Goal: Task Accomplishment & Management: Manage account settings

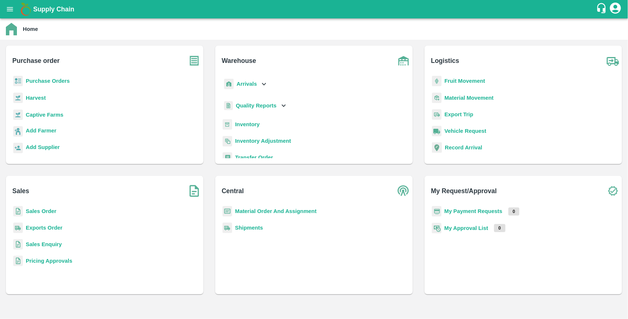
click at [60, 80] on b "Purchase Orders" at bounding box center [48, 81] width 44 height 6
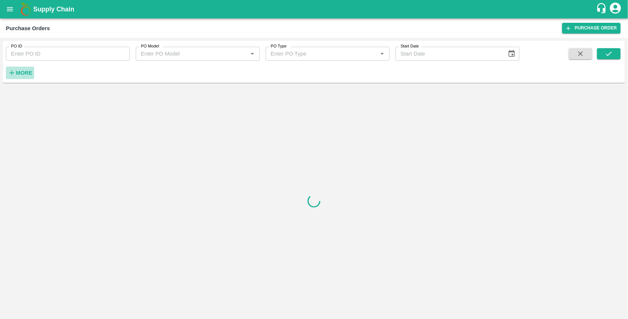
click at [15, 70] on icon "button" at bounding box center [12, 73] width 8 height 8
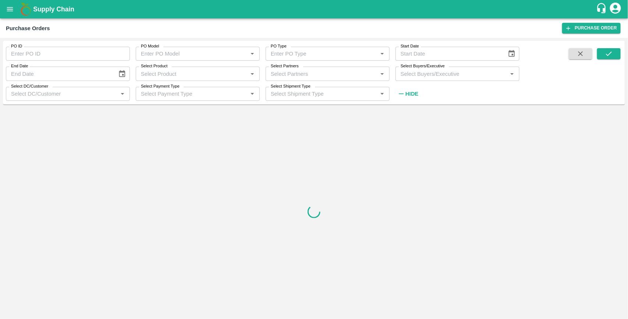
click at [402, 74] on input "Select Buyers/Executive" at bounding box center [452, 74] width 108 height 10
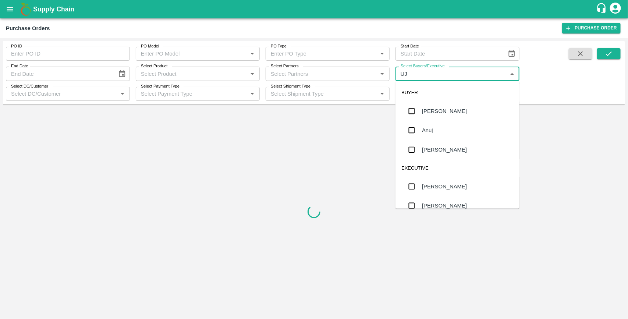
type input "UJJ"
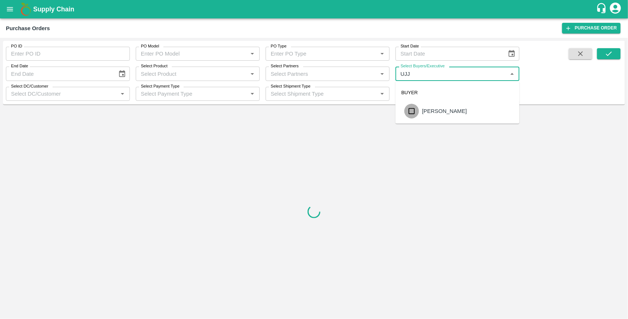
click at [410, 112] on input "checkbox" at bounding box center [412, 111] width 15 height 15
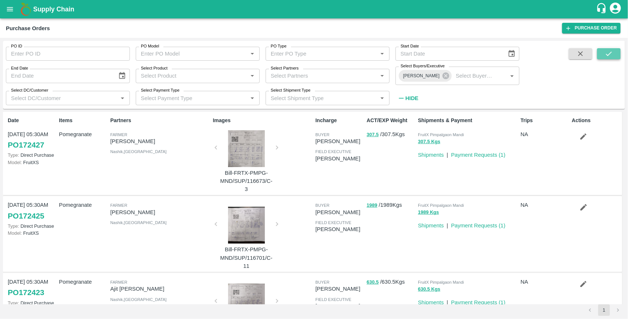
click at [615, 57] on button "submit" at bounding box center [610, 53] width 24 height 11
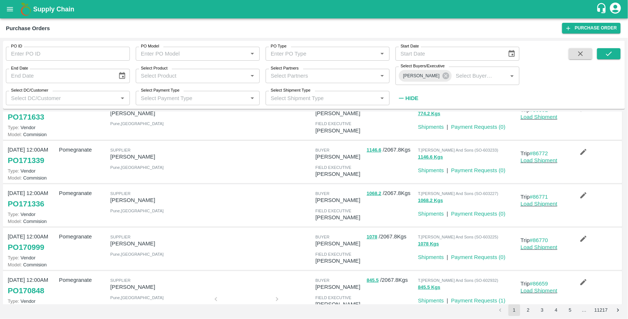
scroll to position [117, 0]
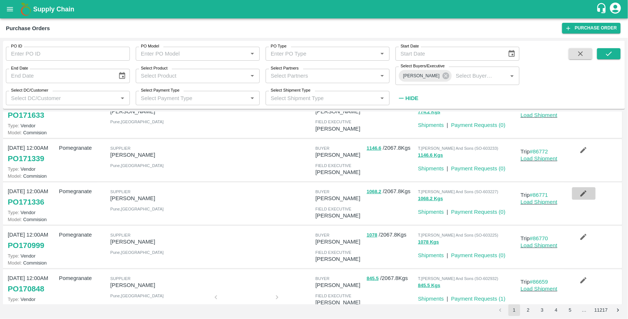
click at [584, 191] on icon "button" at bounding box center [584, 194] width 8 height 8
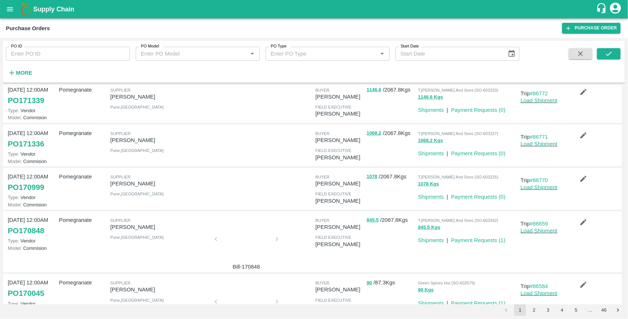
scroll to position [156, 0]
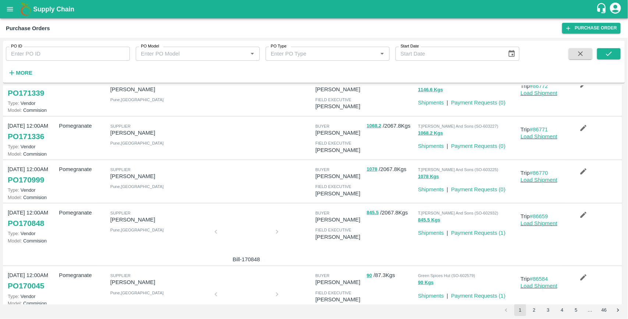
click at [586, 171] on icon "button" at bounding box center [584, 172] width 8 height 8
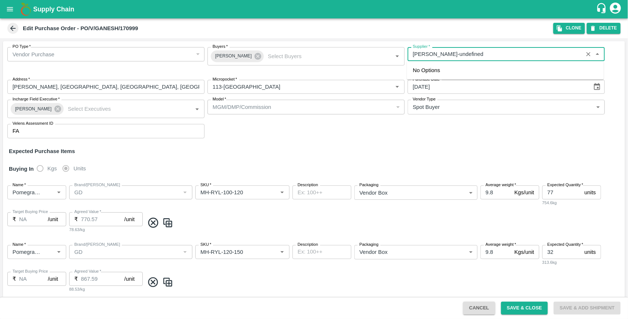
drag, startPoint x: 472, startPoint y: 54, endPoint x: 407, endPoint y: 63, distance: 65.4
click at [407, 63] on body "Supply Chain Edit Purchase Order - PO/V/[GEOGRAPHIC_DATA]/170999 Clone DELETE P…" at bounding box center [314, 159] width 628 height 319
click at [574, 32] on button "Clone" at bounding box center [570, 28] width 32 height 11
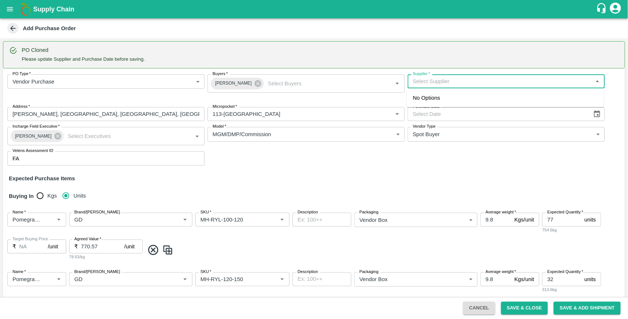
click at [473, 82] on input "Supplier   *" at bounding box center [500, 82] width 181 height 10
paste input "[PERSON_NAME]"
click at [455, 98] on div "[PERSON_NAME]-[PERSON_NAME], Pune-9730729349(Supplier)" at bounding box center [494, 98] width 163 height 8
type input "[PERSON_NAME]-[PERSON_NAME], Pune-9730729349(Supplier)"
click at [595, 114] on icon "Choose date" at bounding box center [597, 114] width 8 height 8
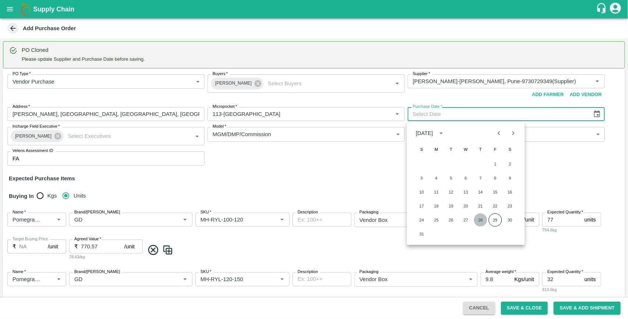
click at [483, 220] on button "28" at bounding box center [480, 220] width 13 height 13
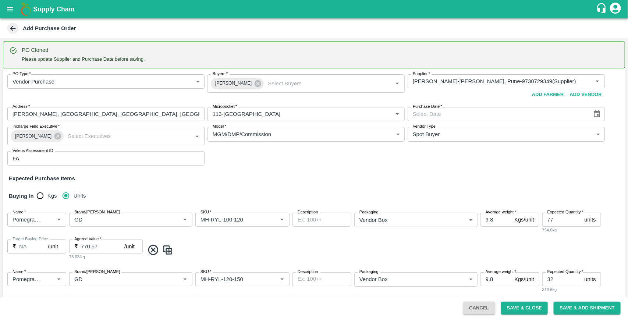
type input "[DATE]"
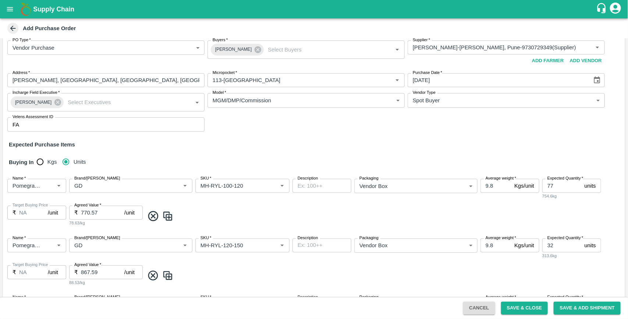
scroll to position [402, 0]
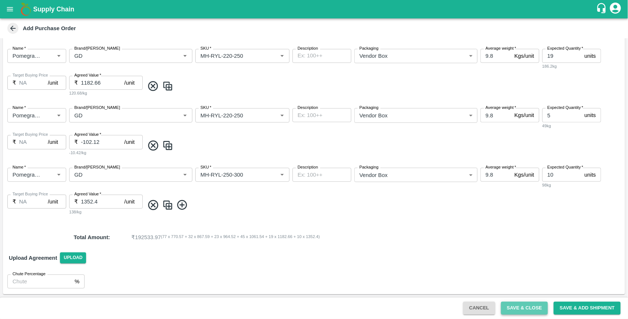
click at [518, 308] on button "Save & Close" at bounding box center [524, 308] width 47 height 13
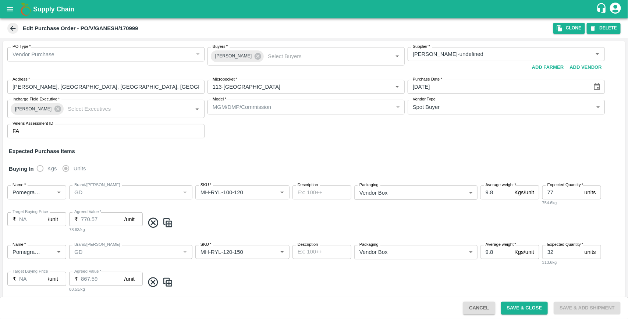
click at [11, 6] on icon "open drawer" at bounding box center [10, 9] width 8 height 8
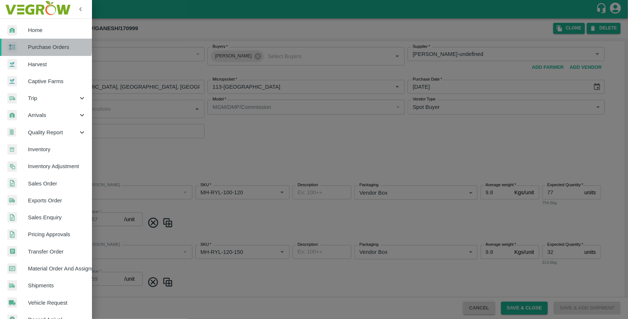
click at [34, 45] on span "Purchase Orders" at bounding box center [57, 47] width 58 height 8
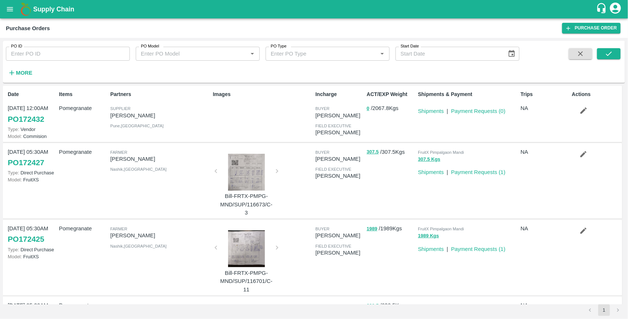
click at [95, 137] on div "Items Pomegranate" at bounding box center [81, 114] width 51 height 52
click at [8, 13] on button "open drawer" at bounding box center [9, 9] width 17 height 17
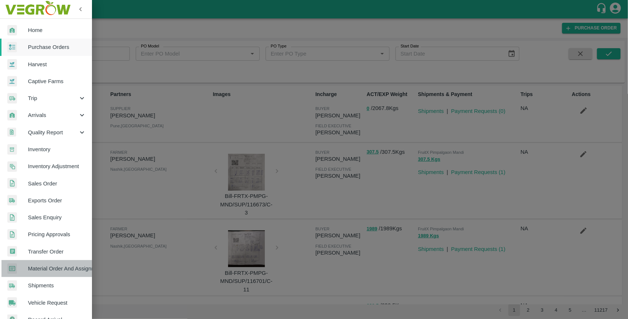
click at [65, 271] on span "Material Order And Assignment" at bounding box center [57, 269] width 58 height 8
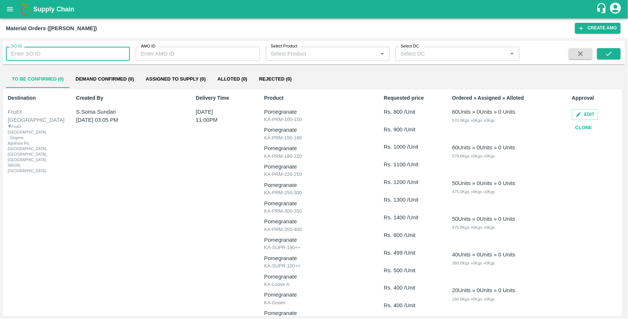
click at [40, 54] on input "SO ID" at bounding box center [68, 54] width 124 height 14
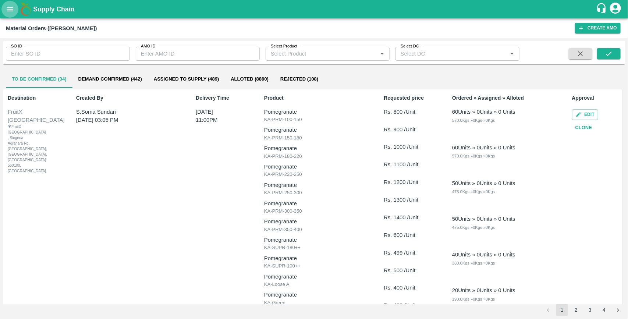
click at [10, 12] on icon "open drawer" at bounding box center [10, 9] width 8 height 8
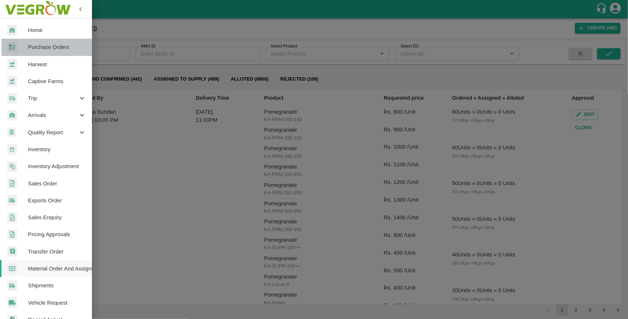
click at [33, 52] on link "Purchase Orders" at bounding box center [46, 47] width 92 height 17
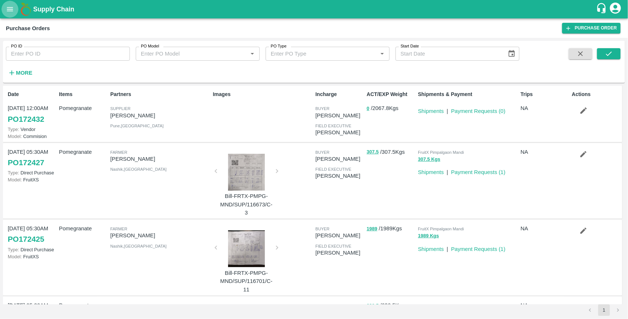
click at [8, 6] on icon "open drawer" at bounding box center [10, 9] width 8 height 8
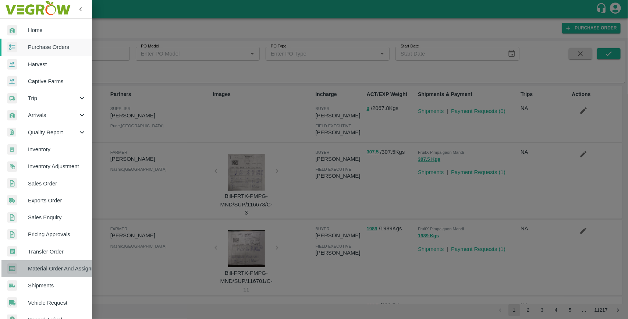
click at [60, 271] on span "Material Order And Assignment" at bounding box center [57, 269] width 58 height 8
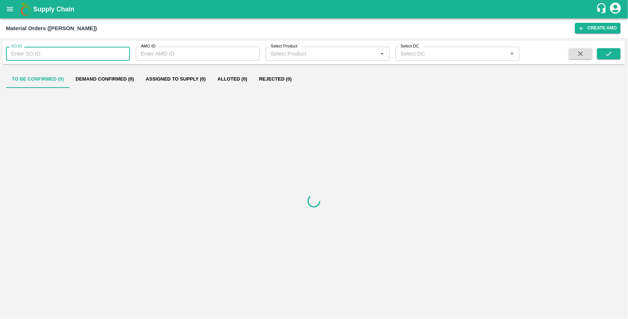
click at [52, 56] on input "SO ID" at bounding box center [68, 54] width 124 height 14
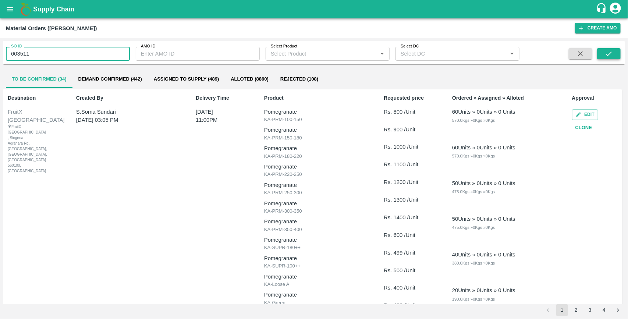
type input "603511"
click at [604, 54] on button "submit" at bounding box center [610, 53] width 24 height 11
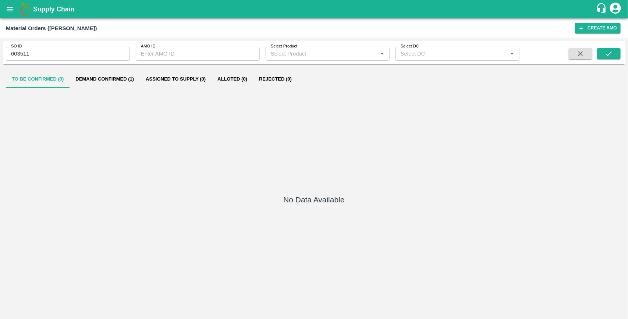
click at [126, 78] on button "Demand Confirmed (1)" at bounding box center [105, 79] width 70 height 18
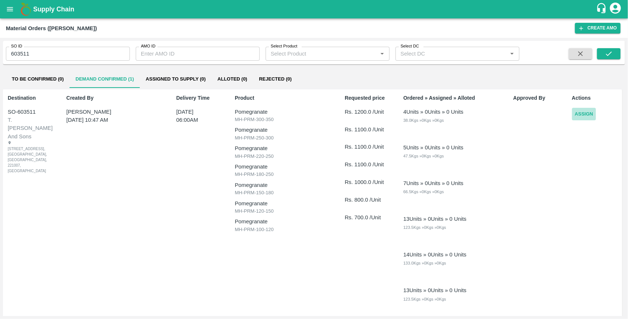
click at [585, 117] on button "Assign" at bounding box center [584, 114] width 24 height 13
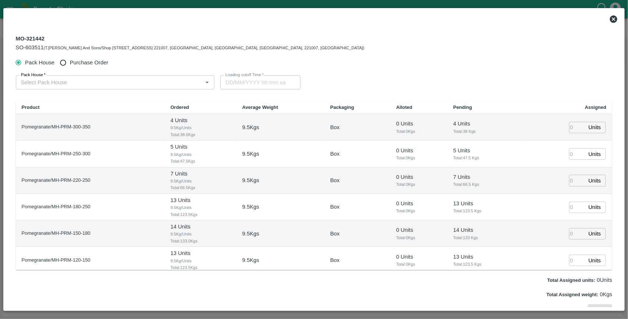
type input "[DATE] 06:00 AM"
click at [64, 61] on input "Purchase Order" at bounding box center [63, 63] width 14 height 14
radio input "true"
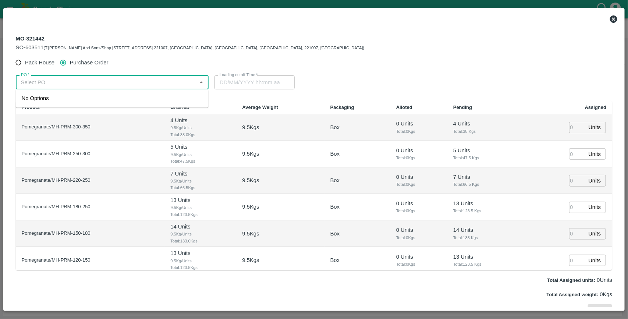
click at [71, 84] on input "PO   *" at bounding box center [106, 83] width 177 height 10
click at [67, 101] on div "PO-172432([PERSON_NAME]-9730729349)" at bounding box center [76, 99] width 109 height 8
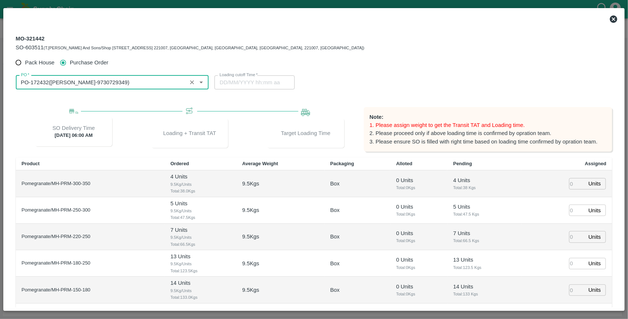
type input "PO-172432([PERSON_NAME]-9730729349)"
click at [572, 185] on input "number" at bounding box center [578, 183] width 16 height 11
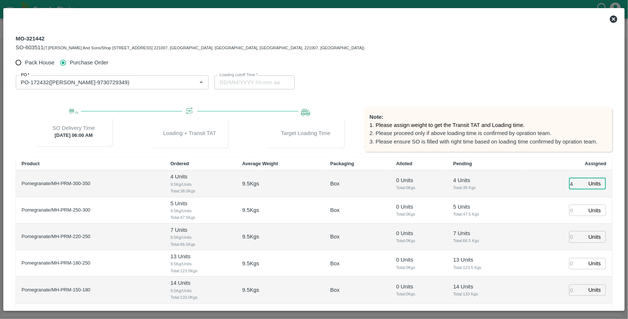
type input "4"
type input "5"
type input "7"
type input "[DATE] 04:52 AM"
type input "13"
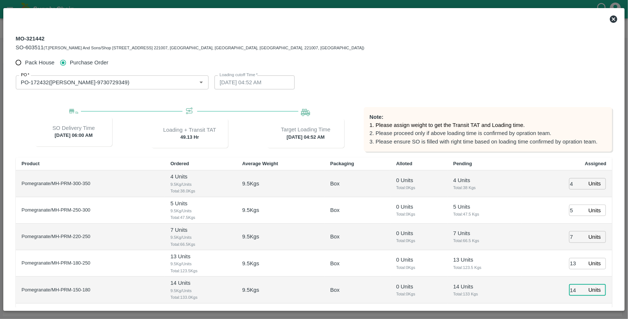
type input "14"
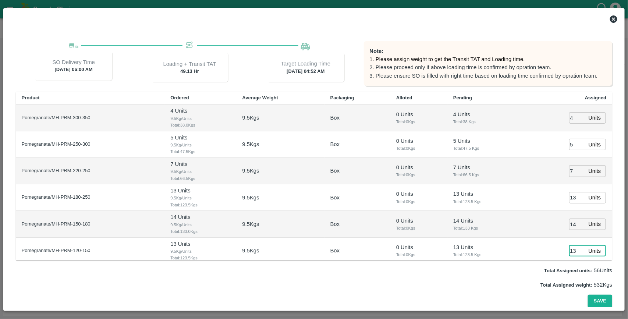
type input "13"
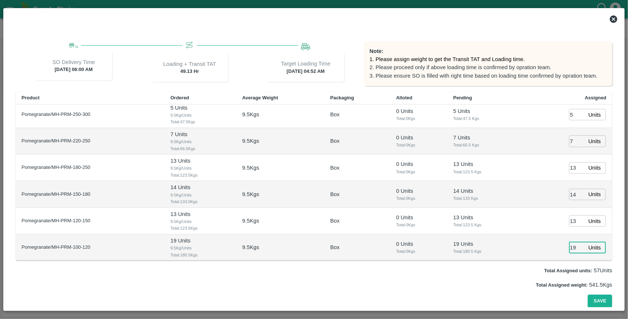
type input "19"
click at [588, 295] on button "Save" at bounding box center [600, 301] width 24 height 13
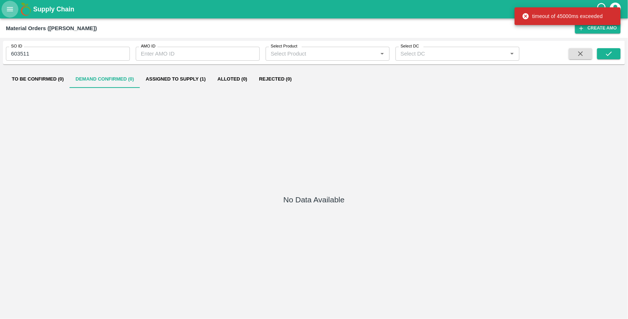
click at [14, 6] on icon "open drawer" at bounding box center [10, 9] width 8 height 8
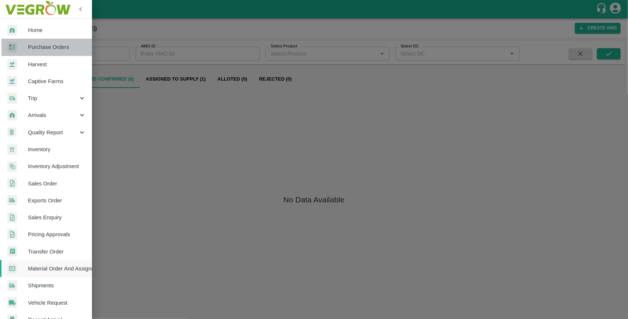
click at [57, 42] on link "Purchase Orders" at bounding box center [46, 47] width 92 height 17
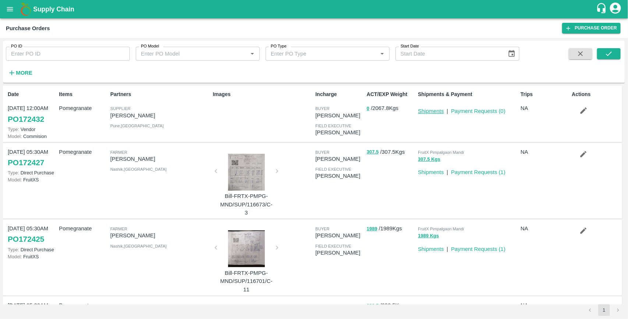
click at [434, 113] on link "Shipments" at bounding box center [431, 111] width 26 height 6
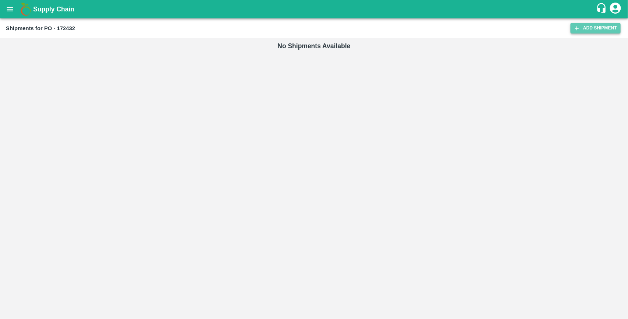
click at [589, 29] on link "Add Shipment" at bounding box center [596, 28] width 50 height 11
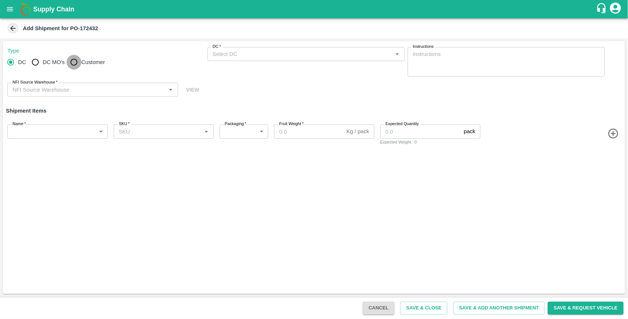
click at [74, 62] on input "Customer" at bounding box center [74, 62] width 15 height 15
radio input "true"
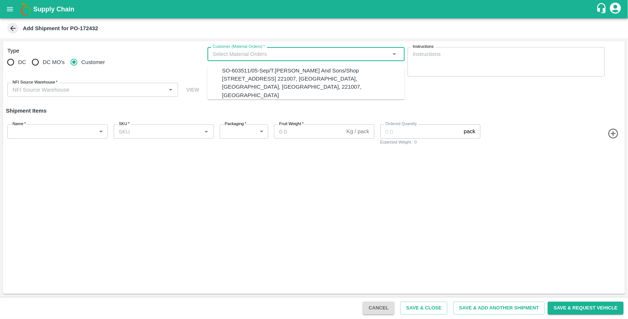
click at [214, 58] on input "Customer (Material Orders)   *" at bounding box center [300, 54] width 181 height 10
click at [268, 85] on div "SO-603511/05-Sep/T.Kishore Kapoor And Sons/Shop No B 27 , , Pahariya fruit mand…" at bounding box center [313, 83] width 183 height 33
type input "SO-603511/05-Sep/T.Kishore Kapoor And Sons/Shop No B 27 , , Pahariya fruit mand…"
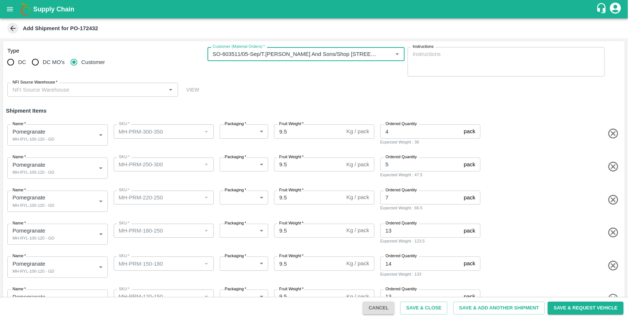
click at [126, 91] on input "NFI Source Warehouse   *" at bounding box center [87, 90] width 154 height 10
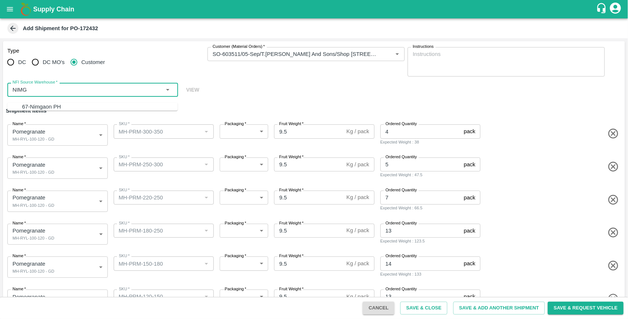
click at [61, 109] on div "67-Nimgaon PH" at bounding box center [100, 107] width 156 height 8
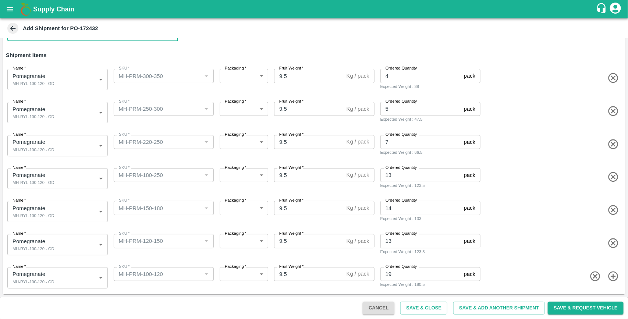
type input "67-Nimgaon PH"
click at [65, 247] on body "Supply Chain Add Shipment for PO-172432 Type DC DC MO's Customer Customer (Mate…" at bounding box center [314, 159] width 628 height 319
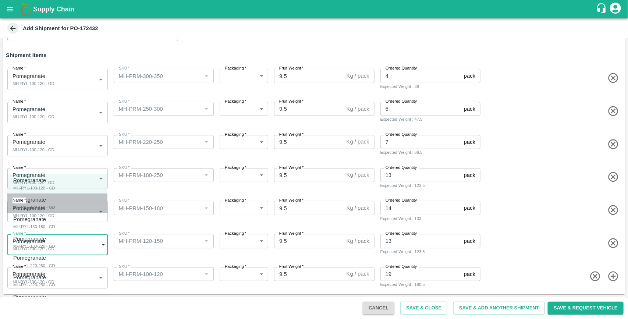
click at [47, 201] on div "Pomegranate" at bounding box center [34, 200] width 42 height 8
type input "1960331"
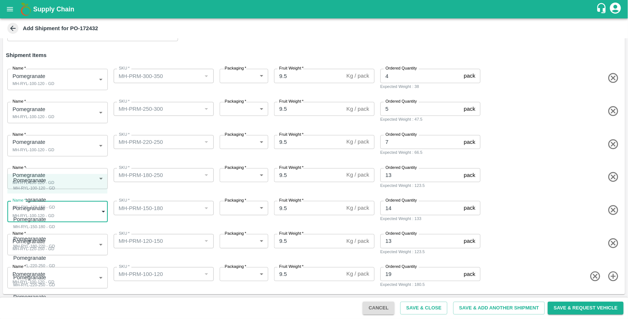
click at [76, 215] on body "Supply Chain Add Shipment for PO-172432 Type DC DC MO's Customer Customer (Mate…" at bounding box center [314, 159] width 628 height 319
click at [47, 226] on div "MH-RYL-150-180 - GD" at bounding box center [34, 226] width 42 height 7
type input "1960332"
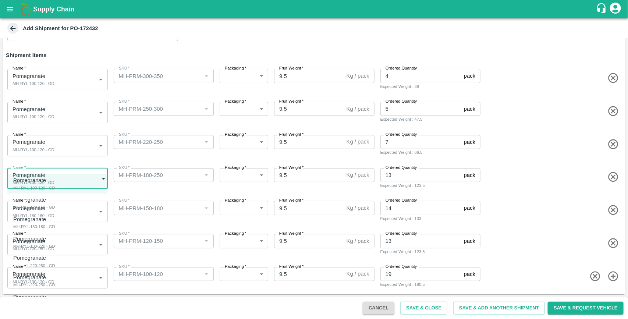
click at [61, 180] on body "Supply Chain Add Shipment for PO-172432 Type DC DC MO's Customer Customer (Mate…" at bounding box center [314, 159] width 628 height 319
click at [48, 242] on div "Pomegranate" at bounding box center [34, 239] width 42 height 8
type input "1960333"
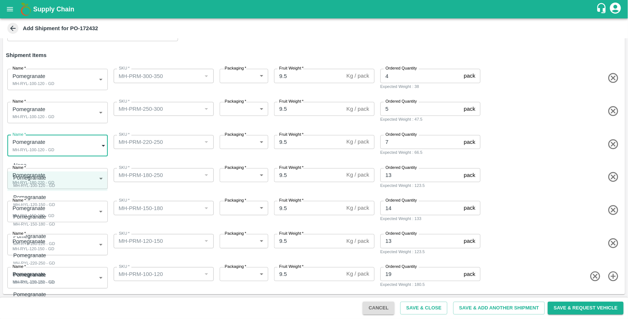
click at [64, 150] on body "Supply Chain Add Shipment for PO-172432 Type DC DC MO's Customer Customer (Mate…" at bounding box center [314, 159] width 628 height 319
click at [50, 265] on div "MH-RYL-220-250 - GD" at bounding box center [34, 263] width 42 height 7
type input "1960334"
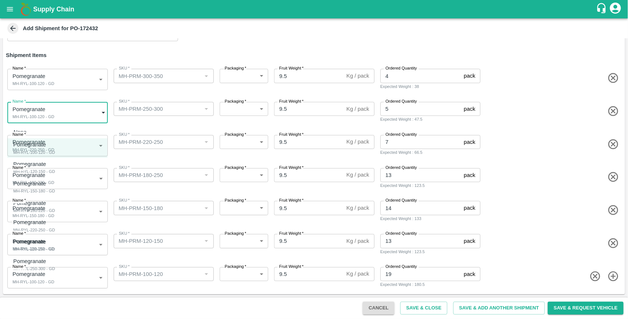
click at [42, 112] on body "Supply Chain Add Shipment for PO-172432 Type DC DC MO's Customer Customer (Mate…" at bounding box center [314, 159] width 628 height 319
click at [49, 245] on div "Pomegranate" at bounding box center [34, 242] width 42 height 8
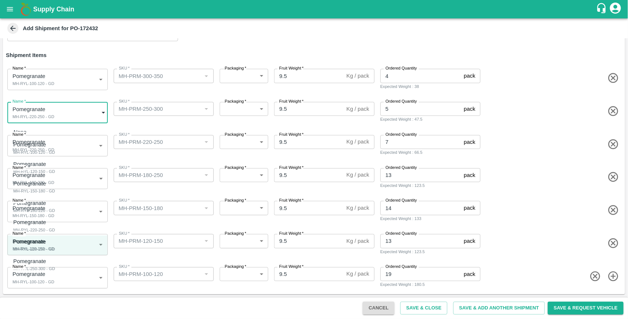
click at [61, 119] on body "Supply Chain Add Shipment for PO-172432 Type DC DC MO's Customer Customer (Mate…" at bounding box center [314, 159] width 628 height 319
click at [52, 262] on div "Pomegranate MH-RYL-250-300 - GD" at bounding box center [34, 264] width 42 height 15
type input "1960336"
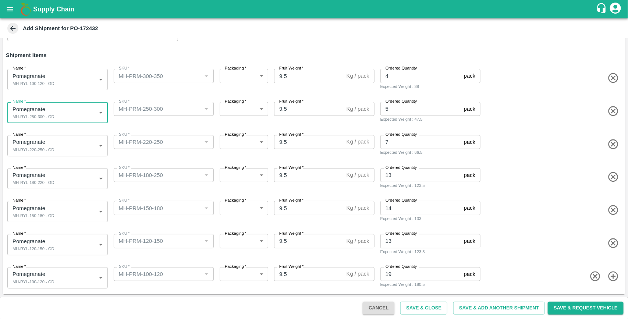
click at [613, 78] on icon "button" at bounding box center [614, 78] width 10 height 10
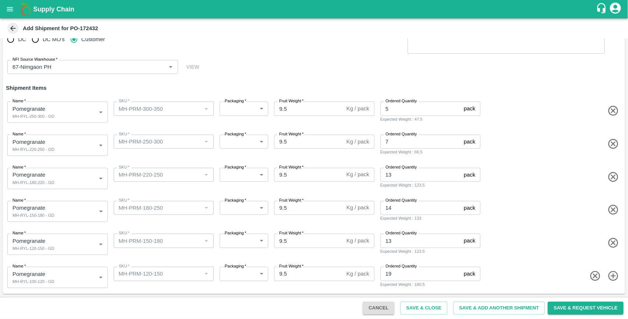
type input "1960336"
type input "MH-PRM-250-300"
type input "5"
type input "1960334"
type input "MH-PRM-220-250"
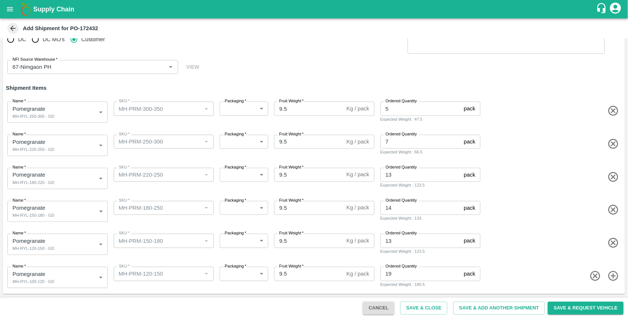
type input "7"
type input "1960333"
type input "MH-PRM-180-250"
type input "13"
type input "1960332"
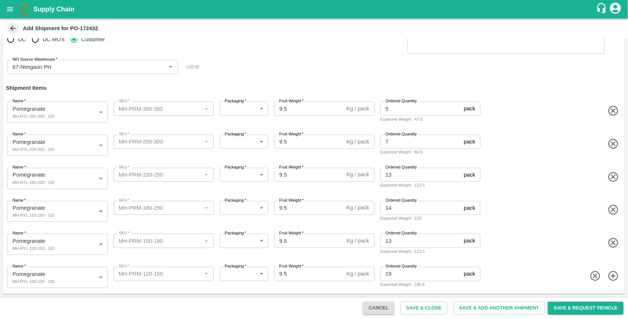
type input "MH-PRM-150-180"
type input "14"
type input "1960331"
type input "MH-PRM-120-150"
type input "13"
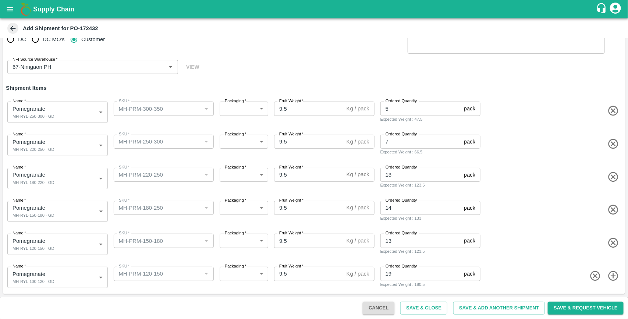
type input "1960330"
type input "MH-PRM-100-120"
type input "19"
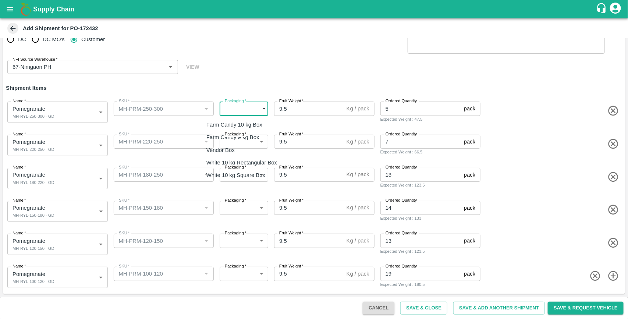
click at [242, 112] on body "Supply Chain Add Shipment for PO-172432 Type DC DC MO's Customer Customer (Mate…" at bounding box center [314, 159] width 628 height 319
click at [224, 150] on p "Vendor Box" at bounding box center [221, 150] width 28 height 8
type input "276"
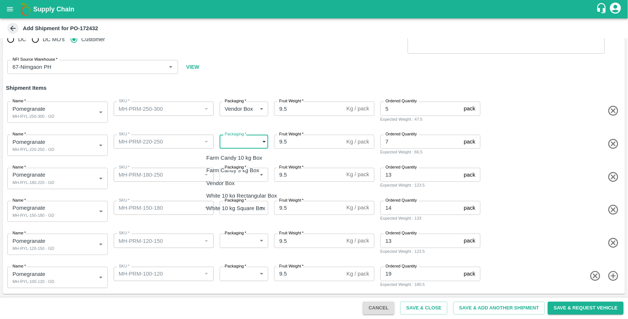
click at [247, 142] on body "Supply Chain Add Shipment for PO-172432 Type DC DC MO's Customer Customer (Mate…" at bounding box center [314, 159] width 628 height 319
click at [230, 180] on p "Vendor Box" at bounding box center [221, 183] width 28 height 8
type input "276"
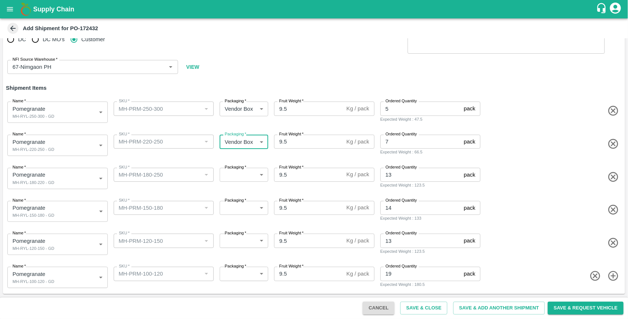
click at [250, 176] on body "Supply Chain Add Shipment for PO-172432 Type DC DC MO's Customer Customer (Mate…" at bounding box center [314, 159] width 628 height 319
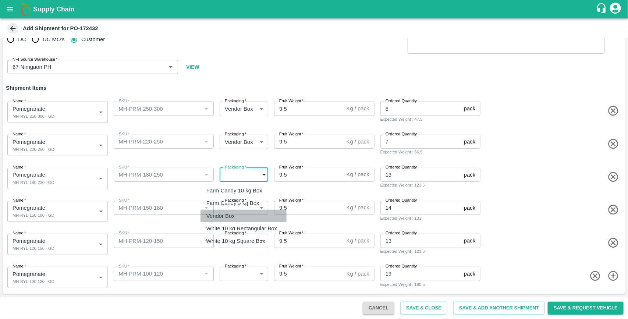
click at [231, 212] on p "Vendor Box" at bounding box center [221, 216] width 28 height 8
type input "276"
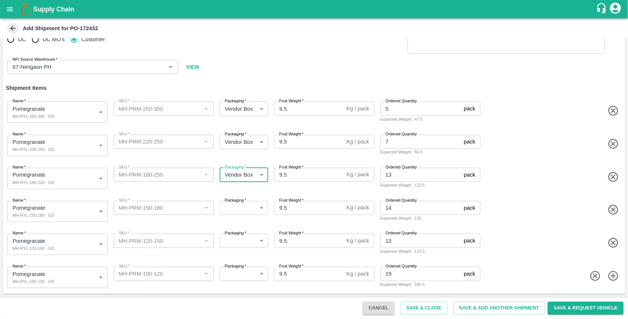
click at [252, 210] on body "Supply Chain Add Shipment for PO-172432 Type DC DC MO's Customer Customer (Mate…" at bounding box center [314, 159] width 628 height 319
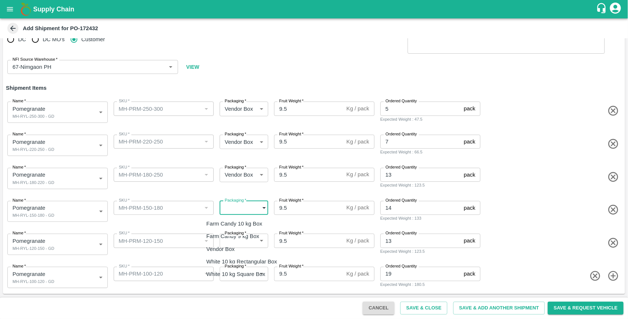
click at [229, 244] on li "Vendor Box" at bounding box center [244, 249] width 86 height 13
type input "276"
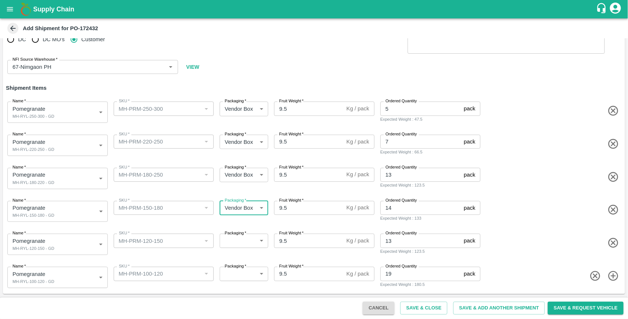
scroll to position [22, 0]
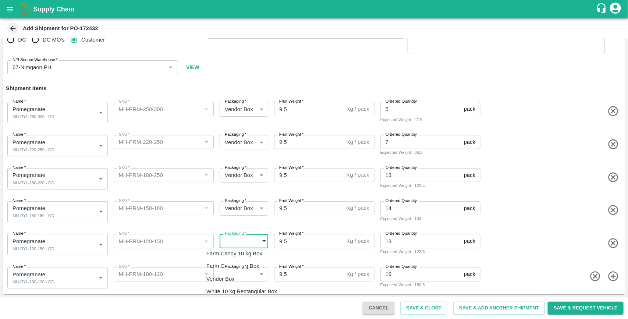
click at [242, 243] on body "Supply Chain Add Shipment for PO-172432 Type DC DC MO's Customer Customer (Mate…" at bounding box center [314, 159] width 628 height 319
click at [229, 274] on li "Vendor Box" at bounding box center [244, 279] width 86 height 13
type input "276"
click at [247, 271] on body "Supply Chain Add Shipment for PO-172432 Type DC DC MO's Customer Customer (Mate…" at bounding box center [314, 159] width 628 height 319
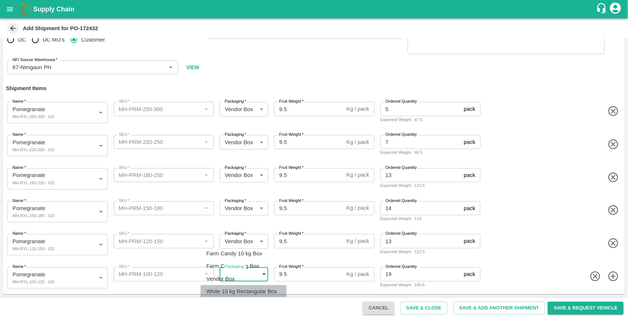
click at [233, 285] on li "White 10 kg Rectangular Box" at bounding box center [244, 291] width 86 height 13
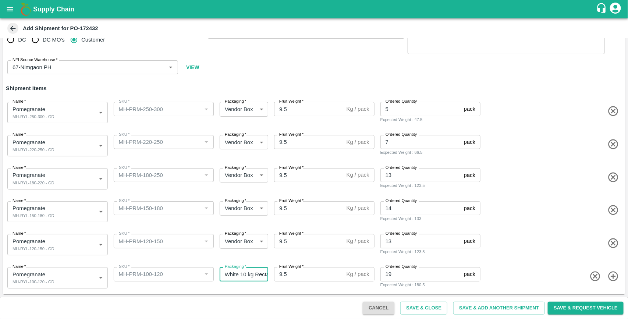
click at [248, 277] on body "Supply Chain Add Shipment for PO-172432 Type DC DC MO's Customer Customer (Mate…" at bounding box center [314, 159] width 628 height 319
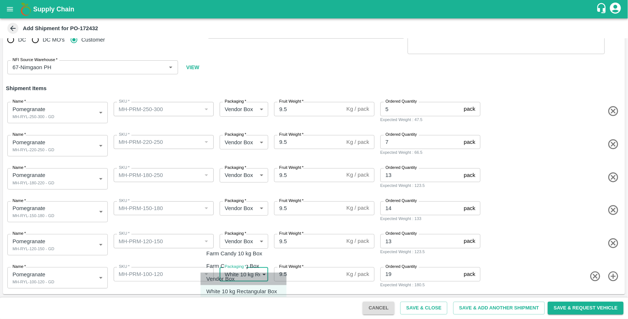
click at [233, 281] on p "Vendor Box" at bounding box center [221, 279] width 28 height 8
type input "276"
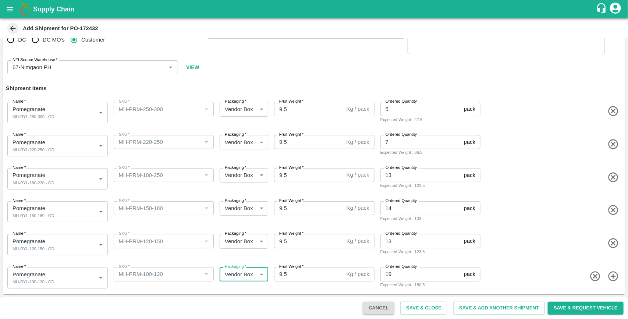
click at [298, 111] on input "9.5" at bounding box center [309, 109] width 70 height 14
type input "9.8"
click at [294, 144] on input "9.5" at bounding box center [309, 142] width 70 height 14
type input "9.8"
click at [292, 172] on input "9.5" at bounding box center [309, 175] width 70 height 14
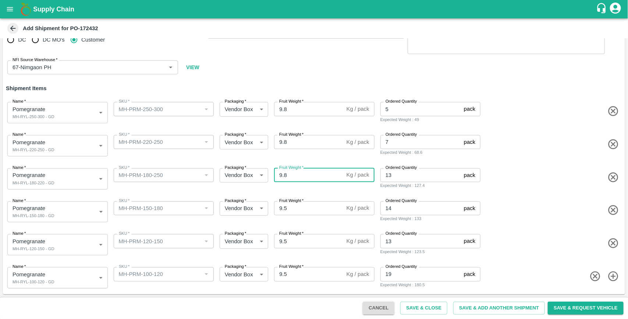
type input "9.8"
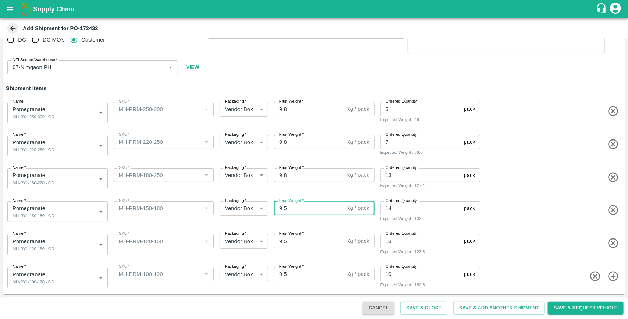
click at [290, 205] on input "9.5" at bounding box center [309, 208] width 70 height 14
type input "9.8"
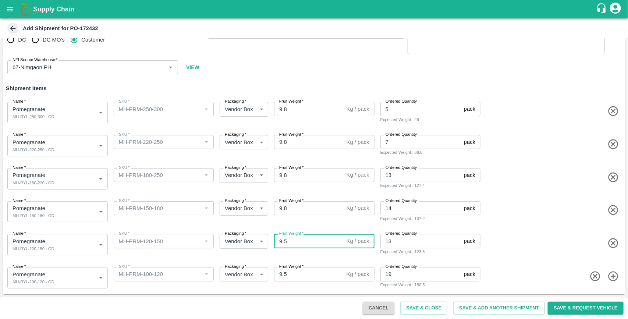
click at [290, 244] on input "9.5" at bounding box center [309, 241] width 70 height 14
type input "9.8"
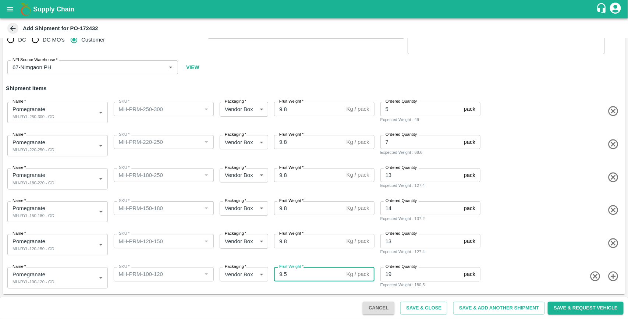
click at [292, 272] on input "9.5" at bounding box center [309, 274] width 70 height 14
type input "9.8"
click at [508, 217] on div "Name   * Pomegranate MH-RYL-150-180 - GD 1960332 Name SKU   * SKU   * Packaging…" at bounding box center [312, 211] width 625 height 36
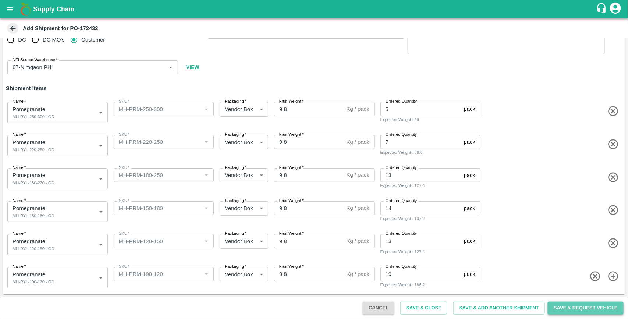
click at [578, 311] on button "Save & Request Vehicle" at bounding box center [586, 308] width 76 height 13
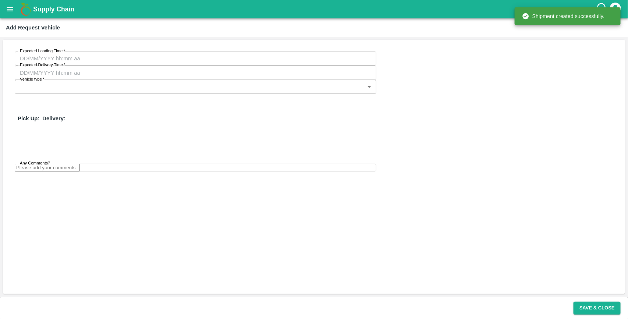
type input "[DATE] 04:52 AM"
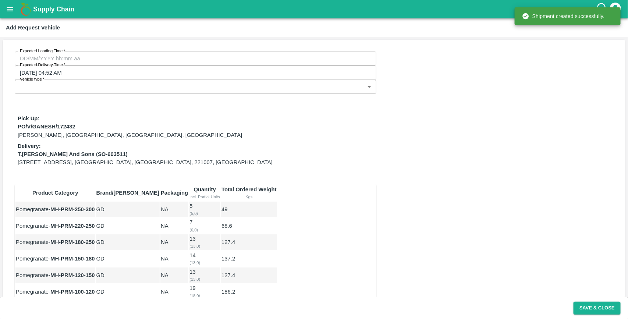
type input "DD/MM/YYYY hh:mm aa"
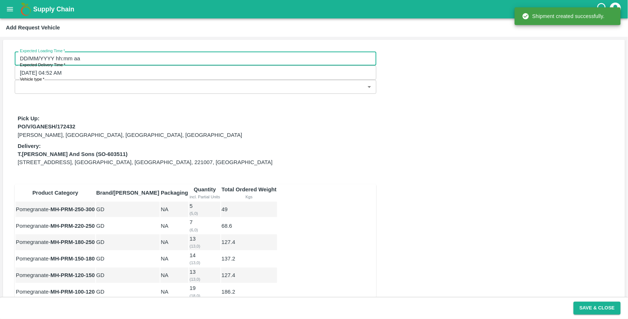
click at [70, 61] on input "DD/MM/YYYY hh:mm aa" at bounding box center [193, 59] width 357 height 14
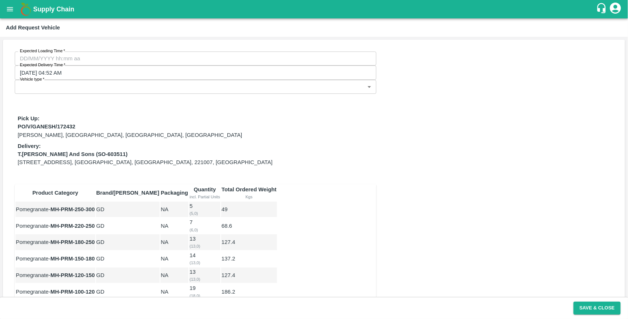
type input "28/08/2025 12:00 AM"
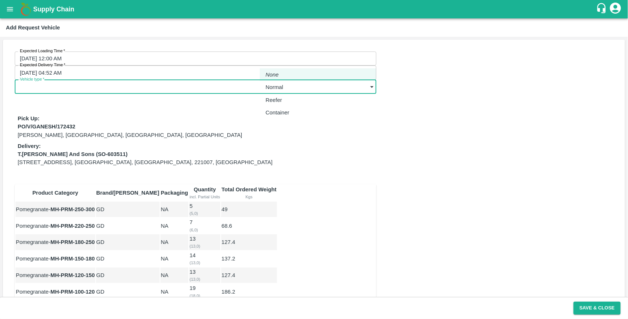
click at [310, 61] on body "Supply Chain Add Request Vehicle Expected Loading Time   * 28/08/2025 12:00 AM …" at bounding box center [314, 159] width 628 height 319
click at [283, 89] on p "Normal" at bounding box center [275, 87] width 18 height 8
type input "1"
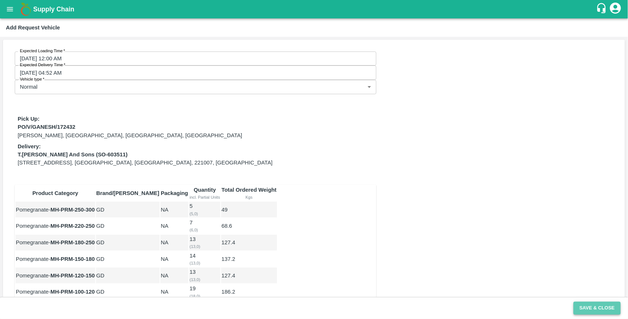
click at [602, 306] on button "Save & Close" at bounding box center [597, 308] width 47 height 13
